Goal: Information Seeking & Learning: Check status

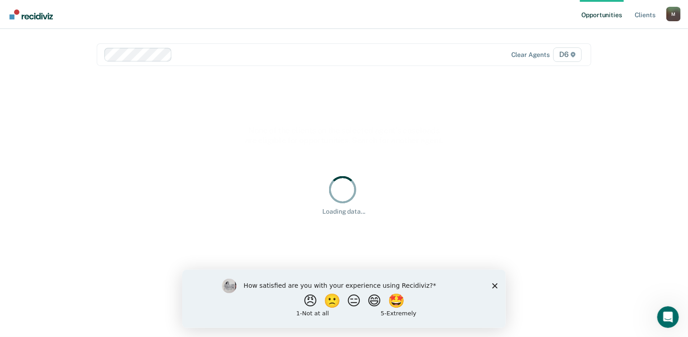
click at [498, 288] on div "How satisfied are you with your experience using Recidiviz? 😠 🙁 😑 😄 🤩 1 - Not a…" at bounding box center [344, 299] width 324 height 58
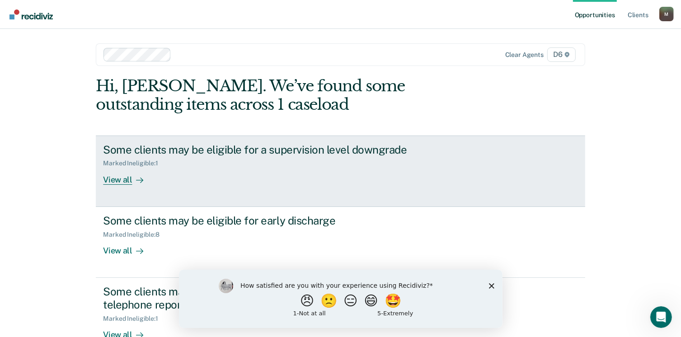
click at [112, 181] on div "View all" at bounding box center [128, 176] width 51 height 18
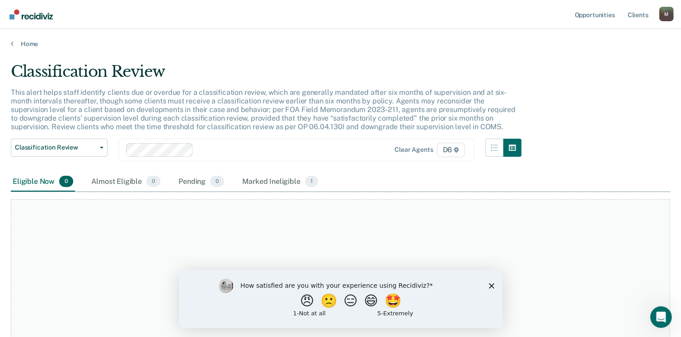
click at [495, 286] on div "How satisfied are you with your experience using Recidiviz? 😠 🙁 😑 😄 🤩 1 - Not a…" at bounding box center [341, 299] width 324 height 58
click at [488, 286] on div "How satisfied are you with your experience using Recidiviz? 😠 🙁 😑 😄 🤩 1 - Not a…" at bounding box center [341, 299] width 324 height 58
click at [491, 284] on icon "Close survey" at bounding box center [491, 285] width 5 height 5
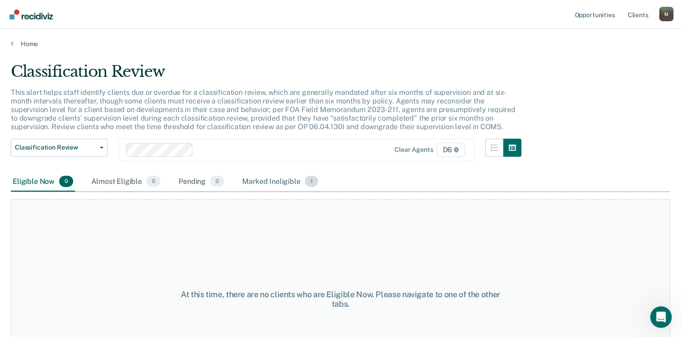
click at [312, 176] on span "1" at bounding box center [311, 182] width 13 height 12
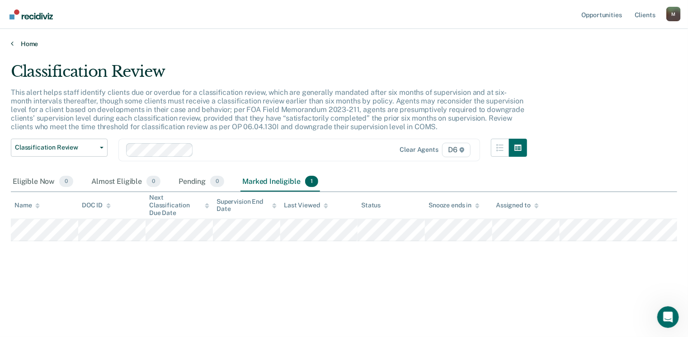
click at [16, 44] on link "Home" at bounding box center [344, 44] width 667 height 8
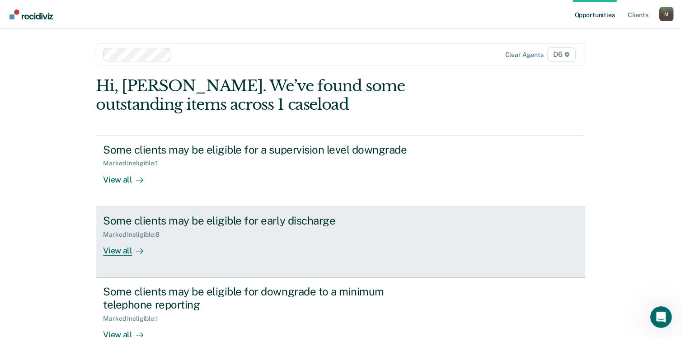
click at [119, 252] on div "View all" at bounding box center [128, 247] width 51 height 18
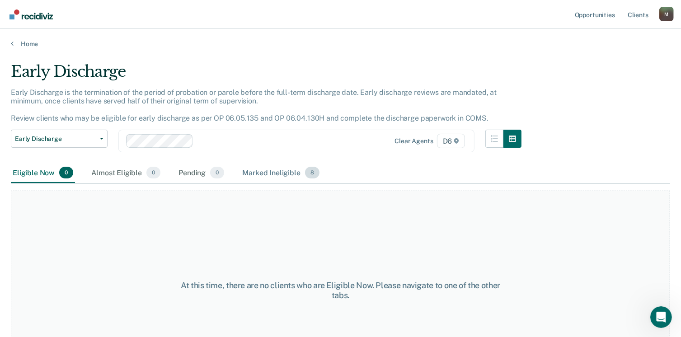
click at [312, 170] on span "8" at bounding box center [312, 173] width 14 height 12
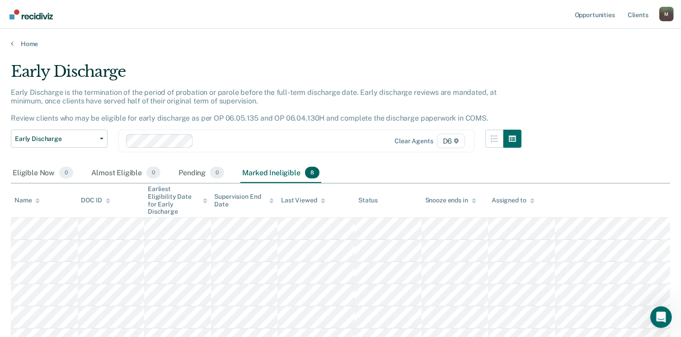
click at [9, 43] on div "Home" at bounding box center [340, 38] width 681 height 19
click at [22, 40] on link "Home" at bounding box center [341, 44] width 660 height 8
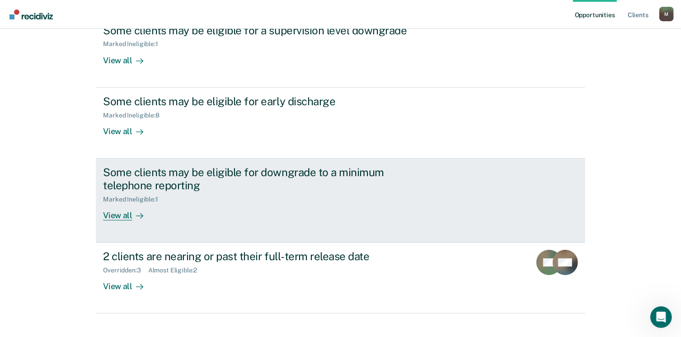
scroll to position [131, 0]
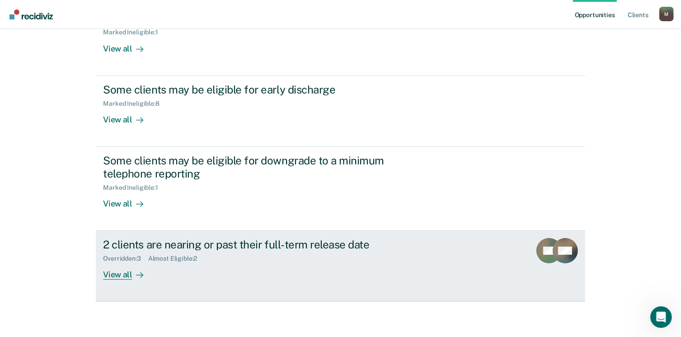
click at [119, 275] on div "View all" at bounding box center [128, 272] width 51 height 18
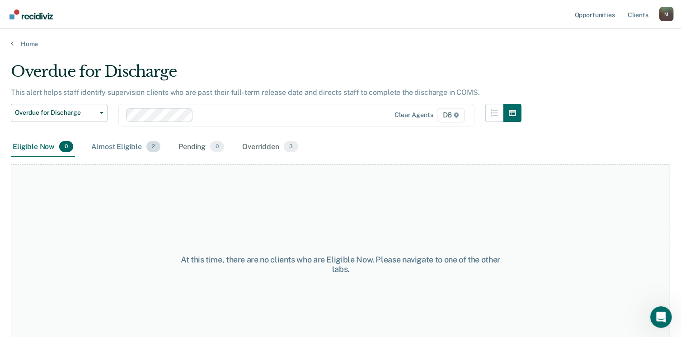
click at [153, 146] on span "2" at bounding box center [154, 147] width 14 height 12
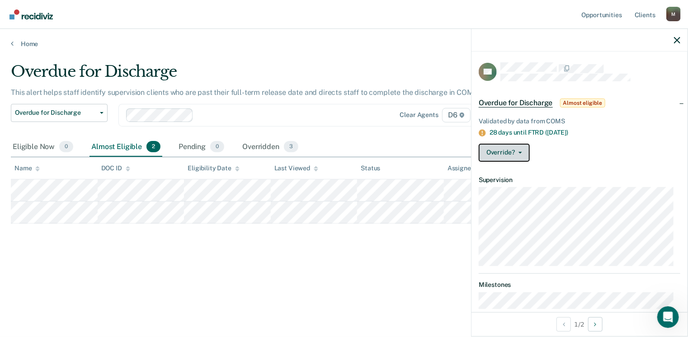
click at [521, 152] on icon "button" at bounding box center [521, 153] width 4 height 2
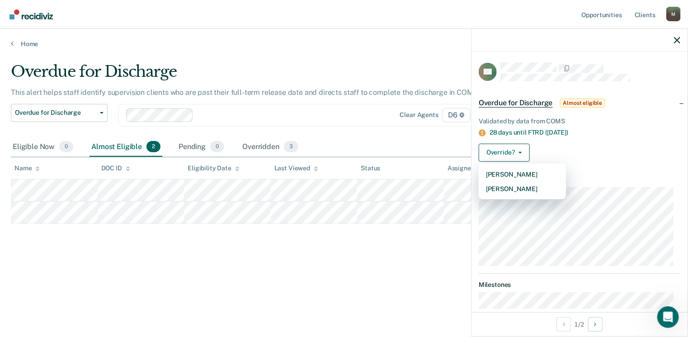
click at [424, 142] on div "Eligible Now 0 Almost Eligible 2 Pending 0 Overridden 3" at bounding box center [344, 147] width 667 height 20
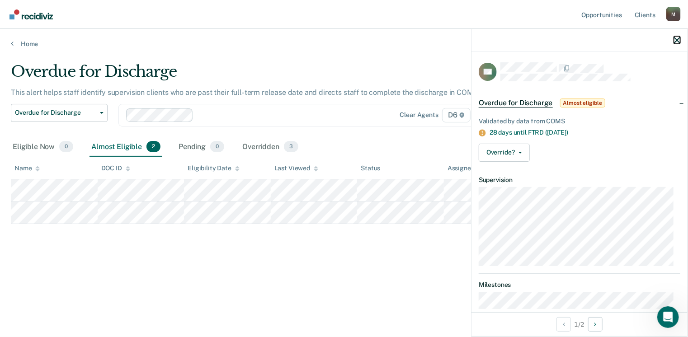
click at [675, 42] on icon "button" at bounding box center [677, 40] width 6 height 6
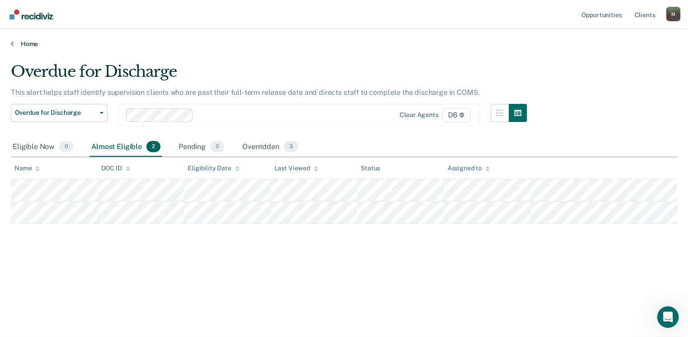
click at [30, 42] on link "Home" at bounding box center [344, 44] width 667 height 8
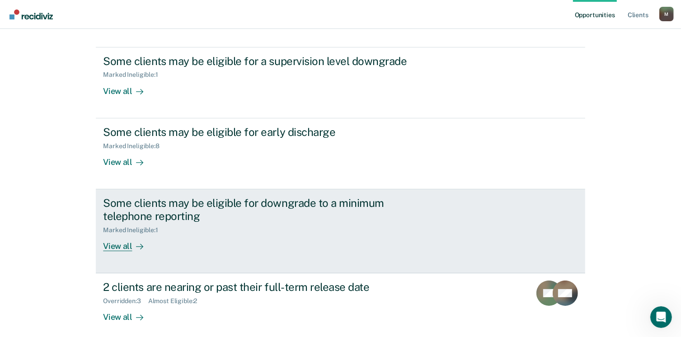
scroll to position [131, 0]
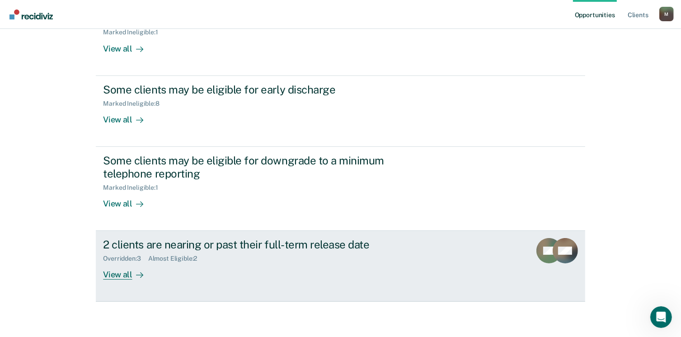
click at [118, 276] on div "View all" at bounding box center [128, 272] width 51 height 18
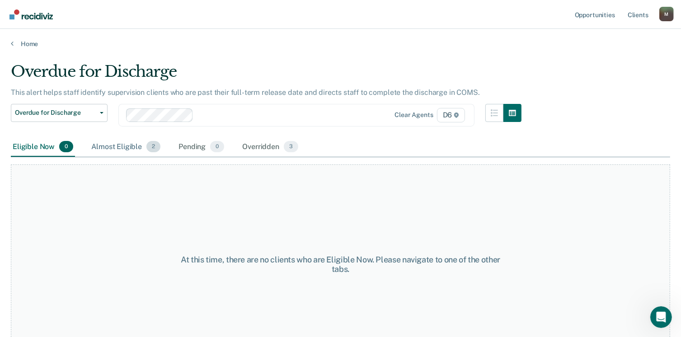
click at [143, 152] on div "Almost Eligible 2" at bounding box center [126, 147] width 73 height 20
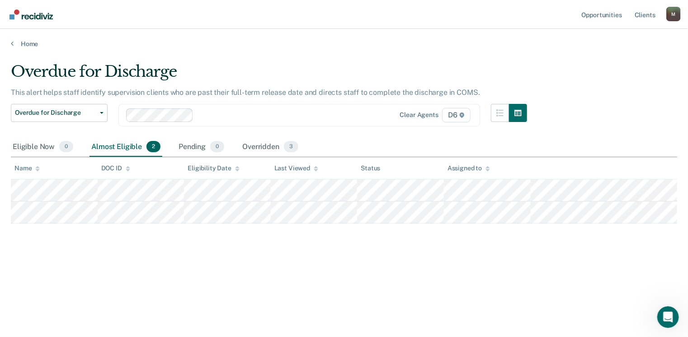
click at [5, 47] on div "Home" at bounding box center [344, 38] width 688 height 19
click at [11, 40] on icon at bounding box center [12, 43] width 3 height 7
